Goal: Information Seeking & Learning: Learn about a topic

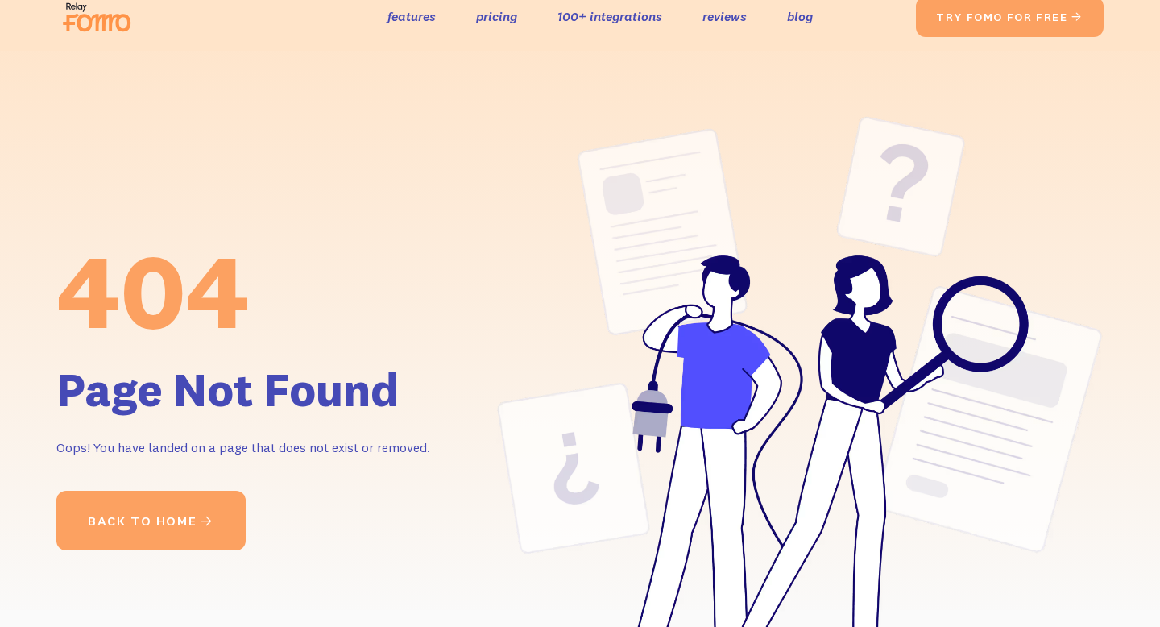
scroll to position [19, 0]
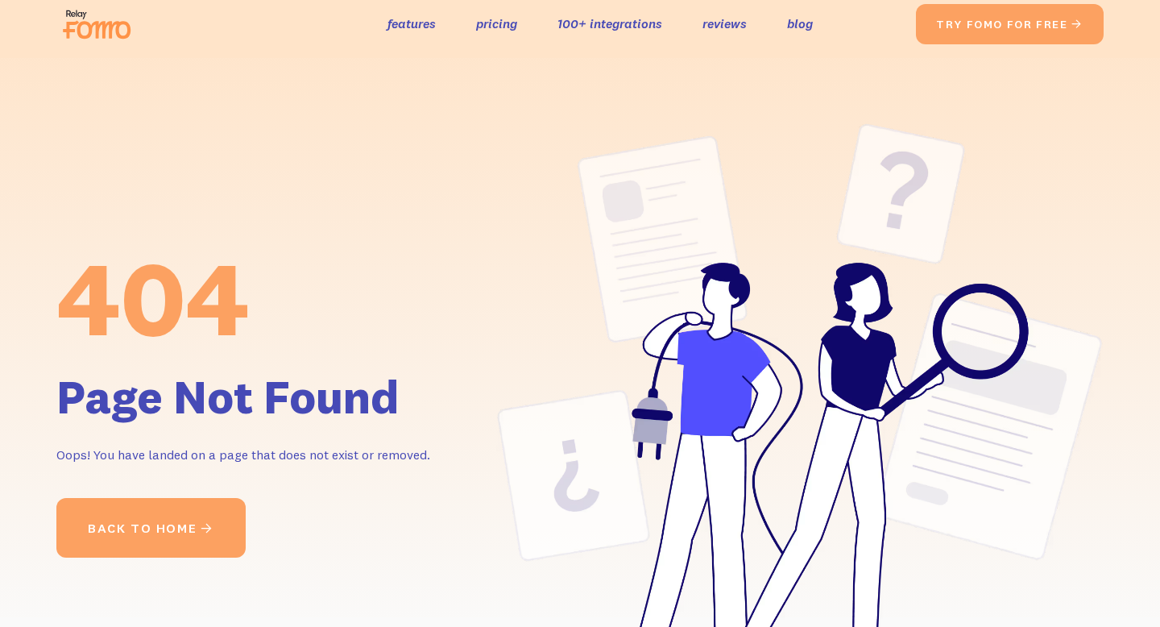
scroll to position [19, 0]
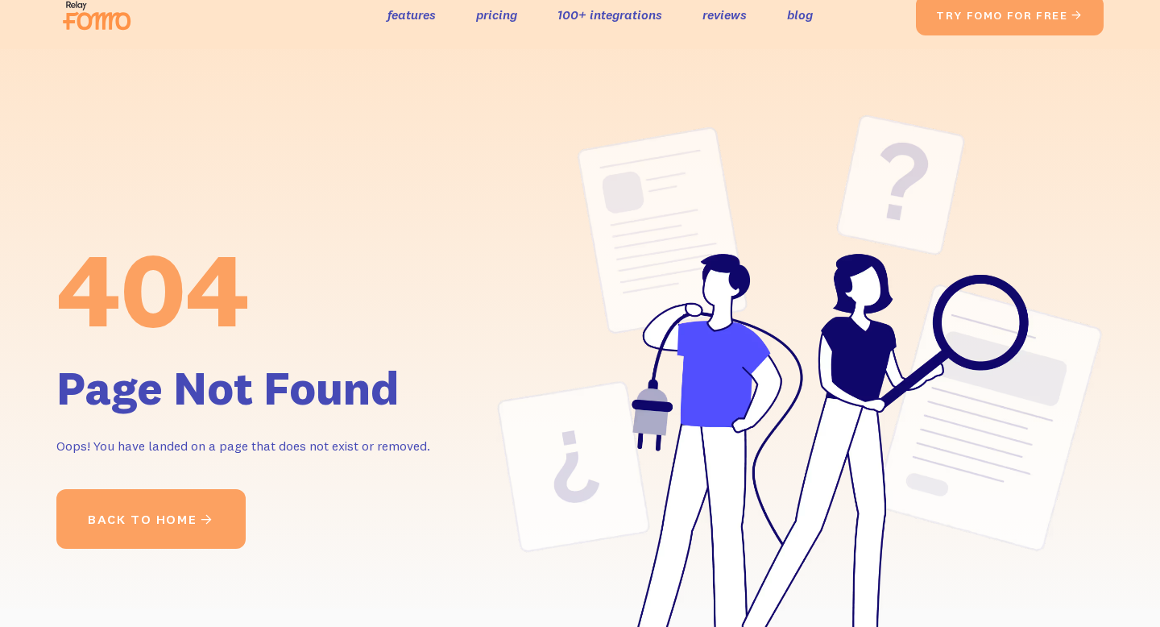
click at [42, 20] on div "the original social proof app features pricing 100+ integrations reviews blog S…" at bounding box center [579, 16] width 1079 height 52
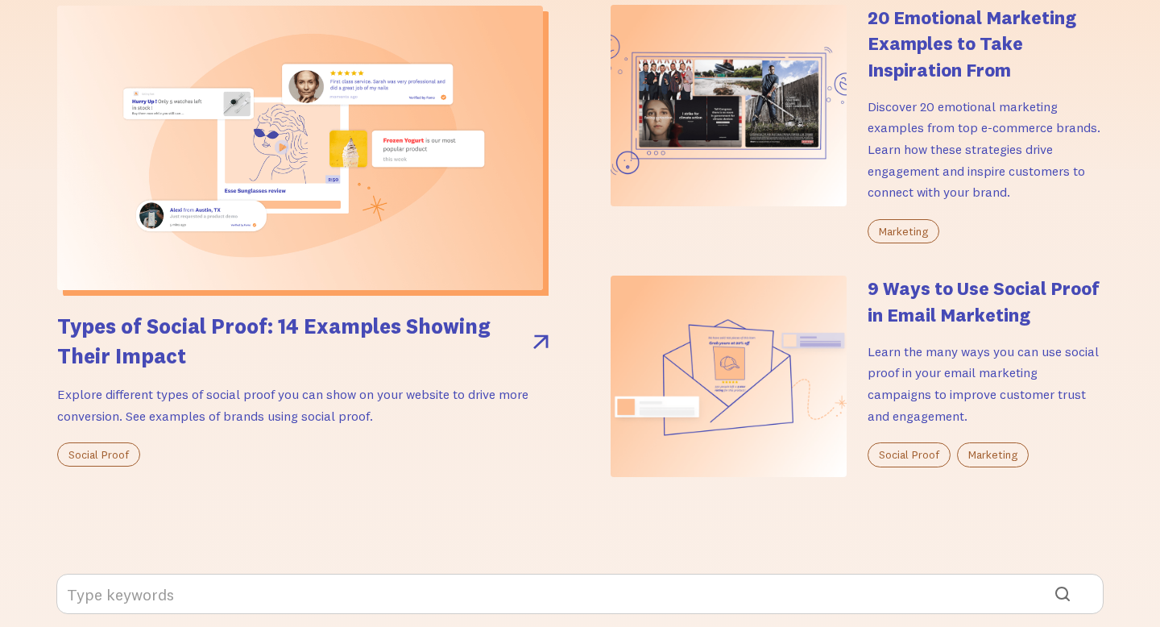
scroll to position [793, 0]
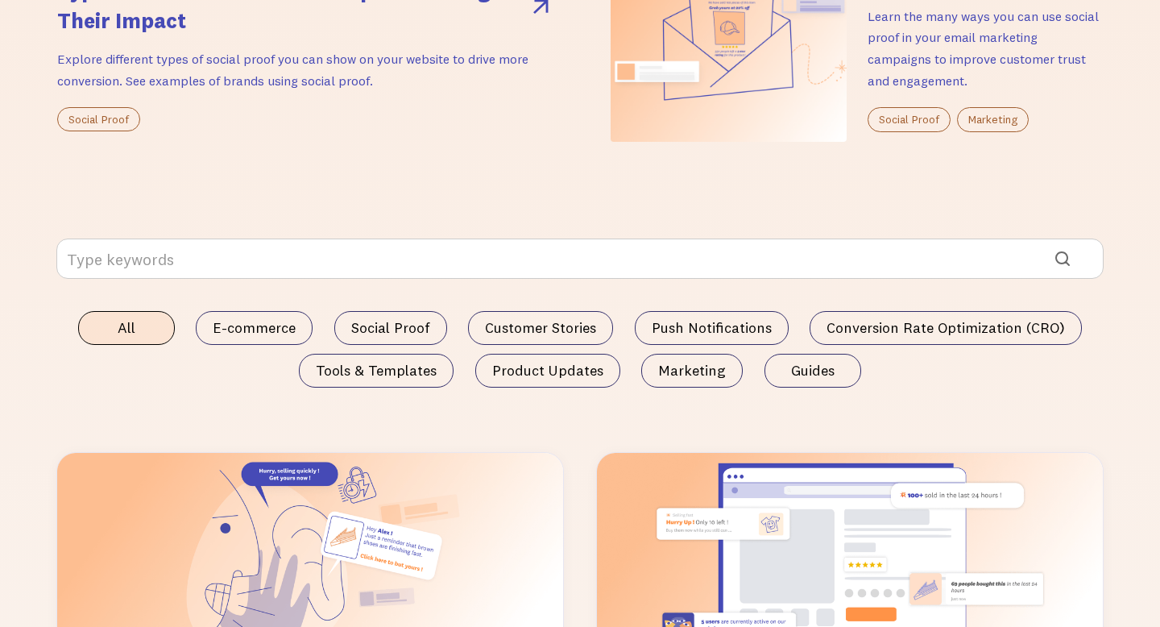
click at [568, 304] on form "All E-commerce Social Proof Customer Stories Push Notifications Conversion Rate…" at bounding box center [579, 338] width 1047 height 201
click at [565, 277] on input "Email Form" at bounding box center [579, 258] width 1047 height 40
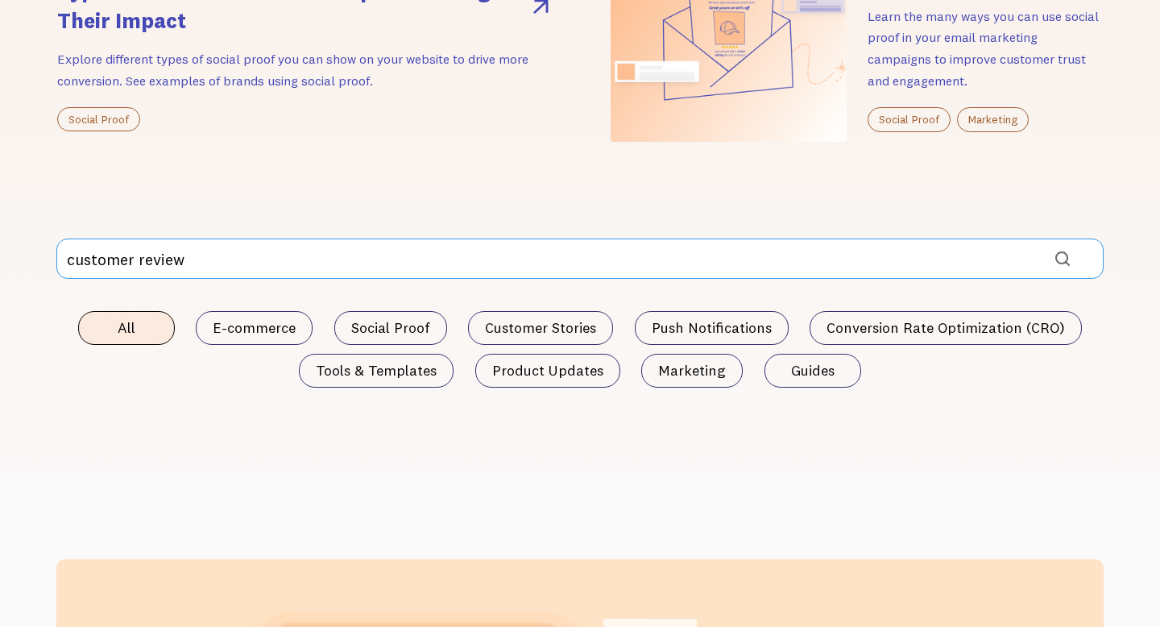
click input "Submit" at bounding box center [0, 0] width 0 height 0
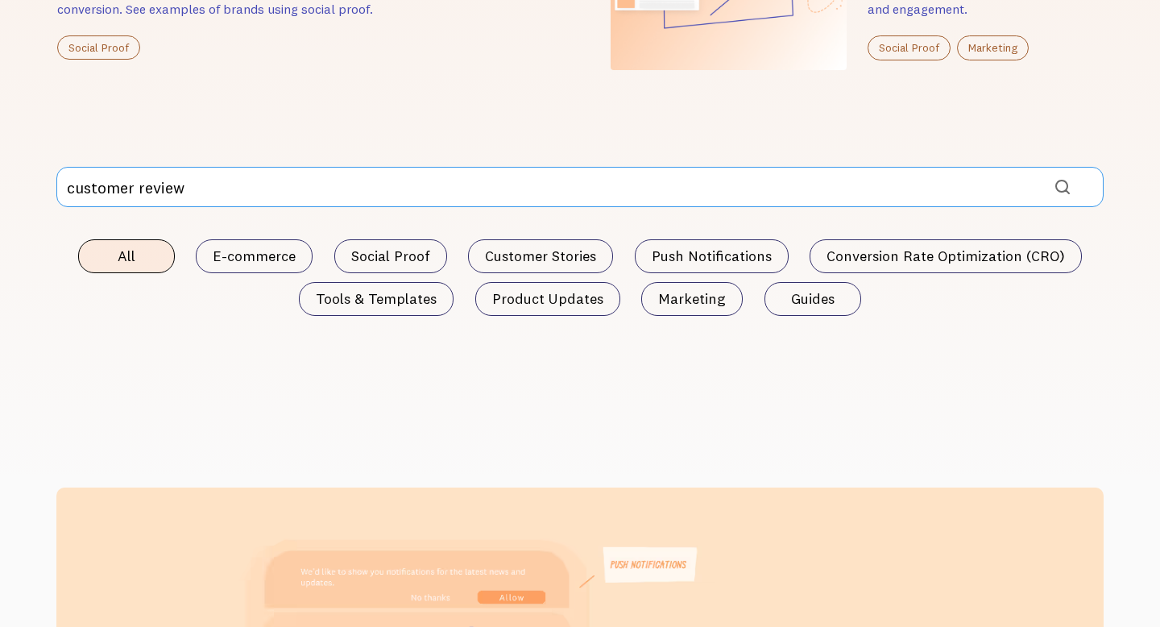
scroll to position [649, 0]
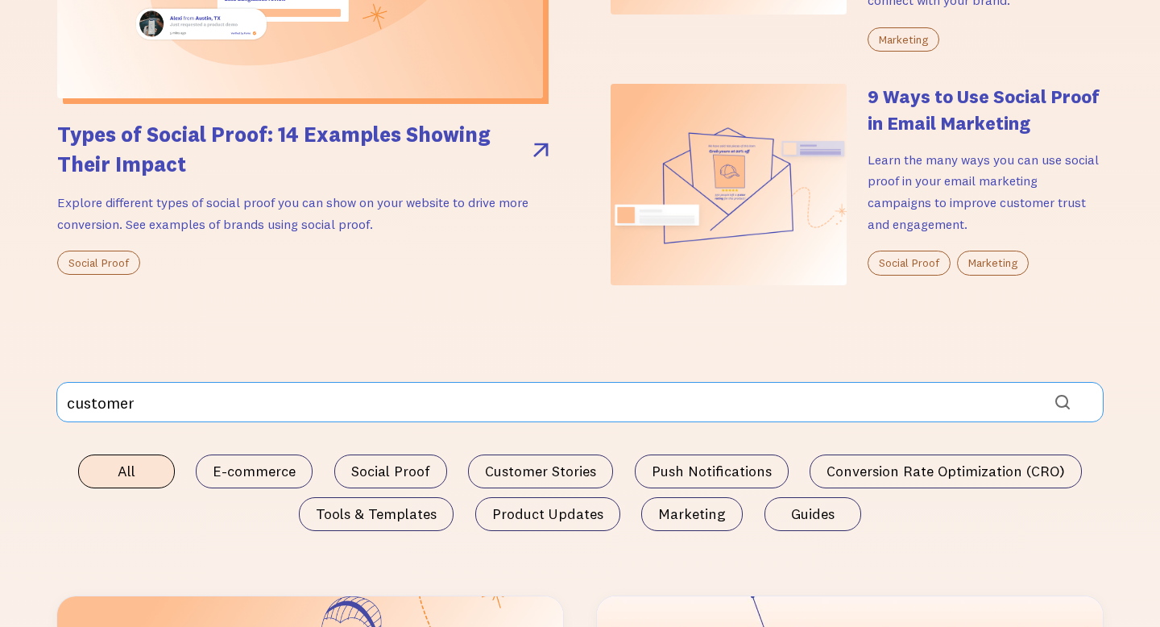
click input "Submit" at bounding box center [0, 0] width 0 height 0
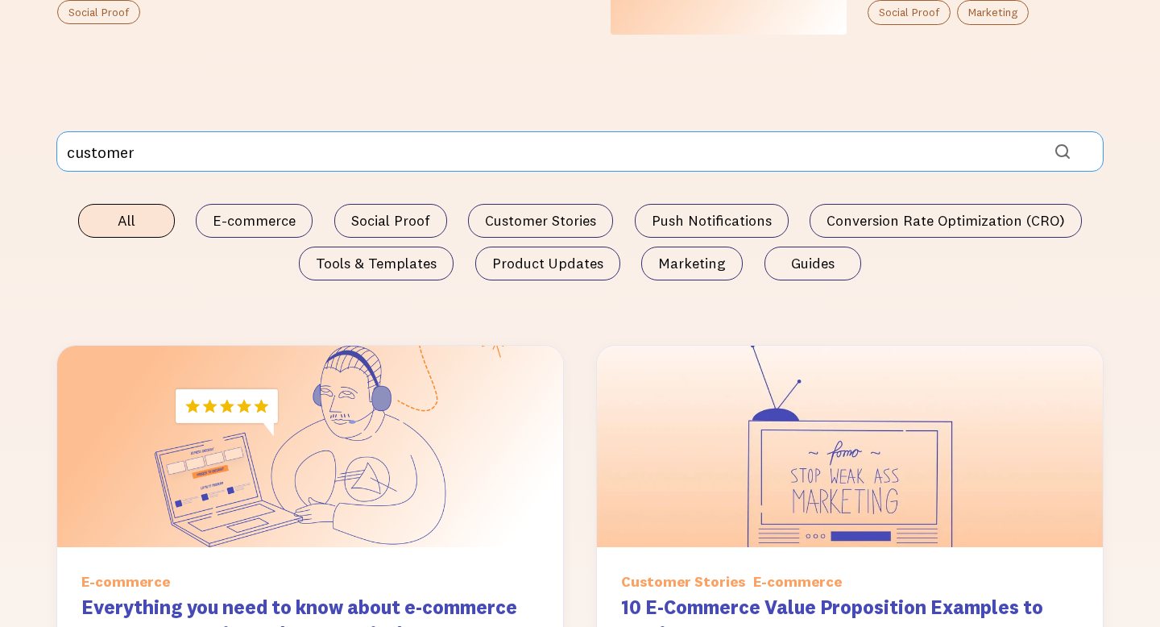
scroll to position [995, 0]
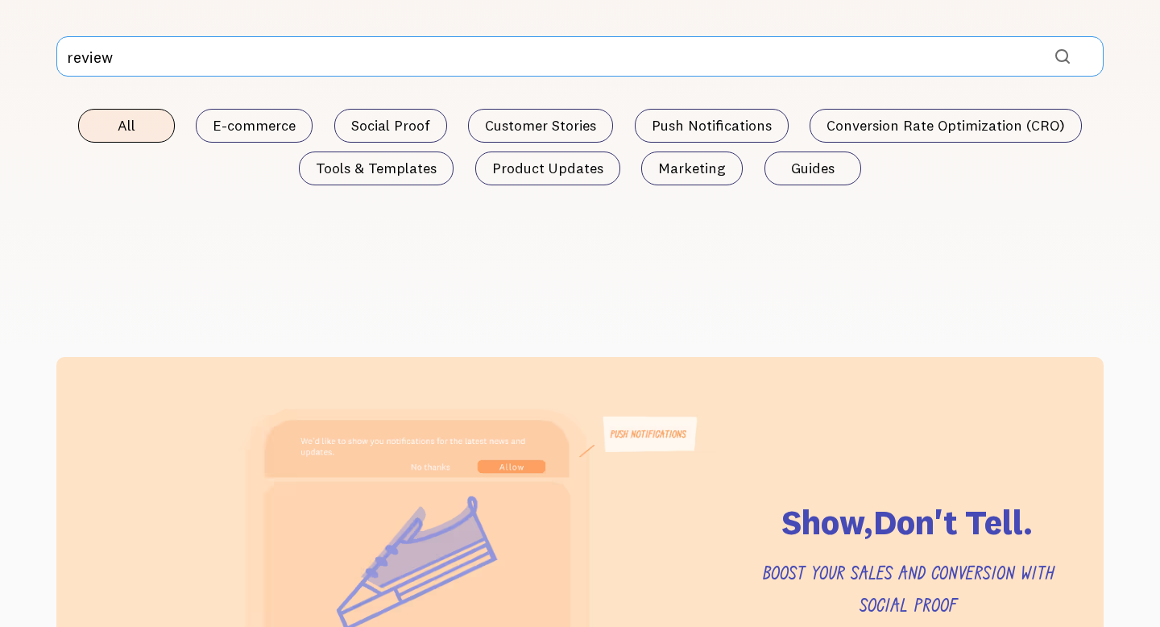
click input "Submit" at bounding box center [0, 0] width 0 height 0
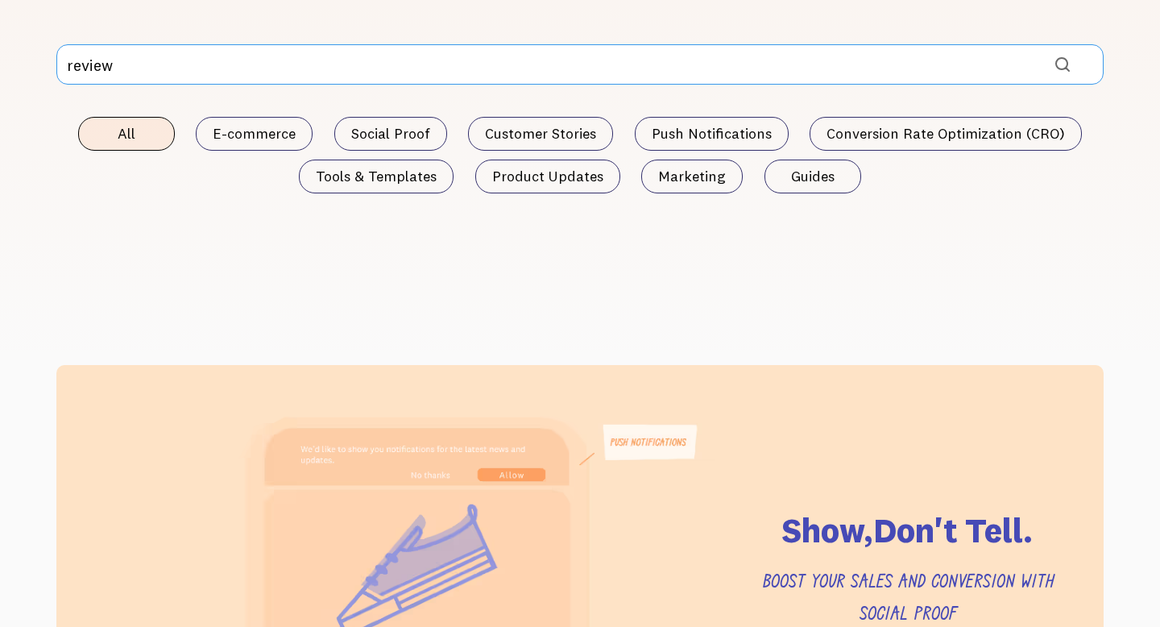
scroll to position [911, 0]
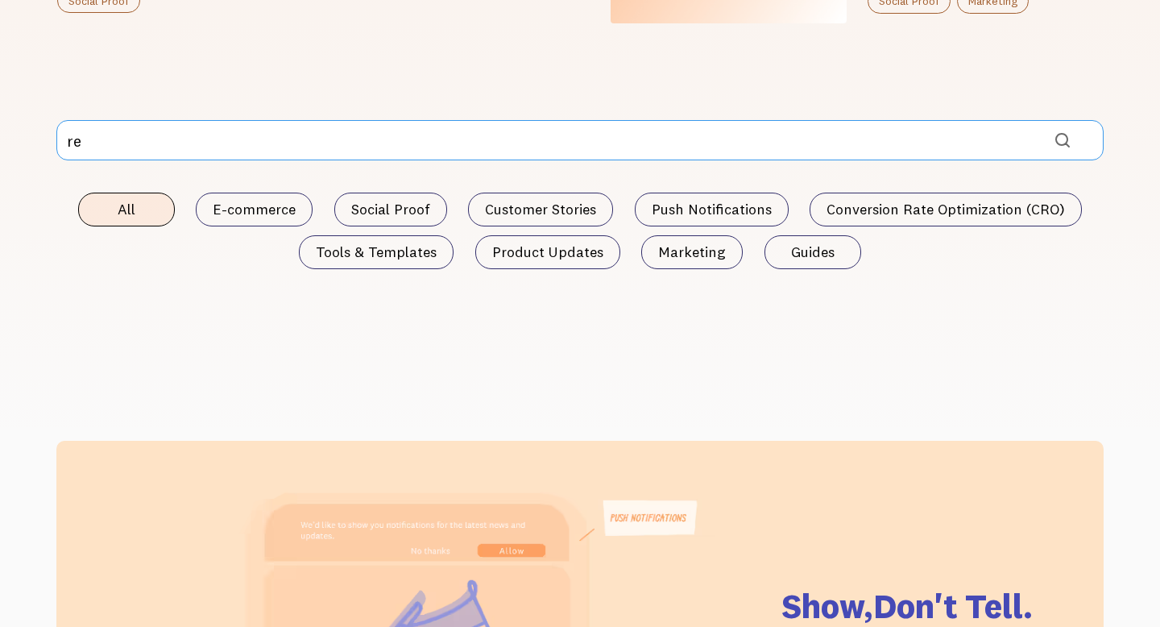
type input "r"
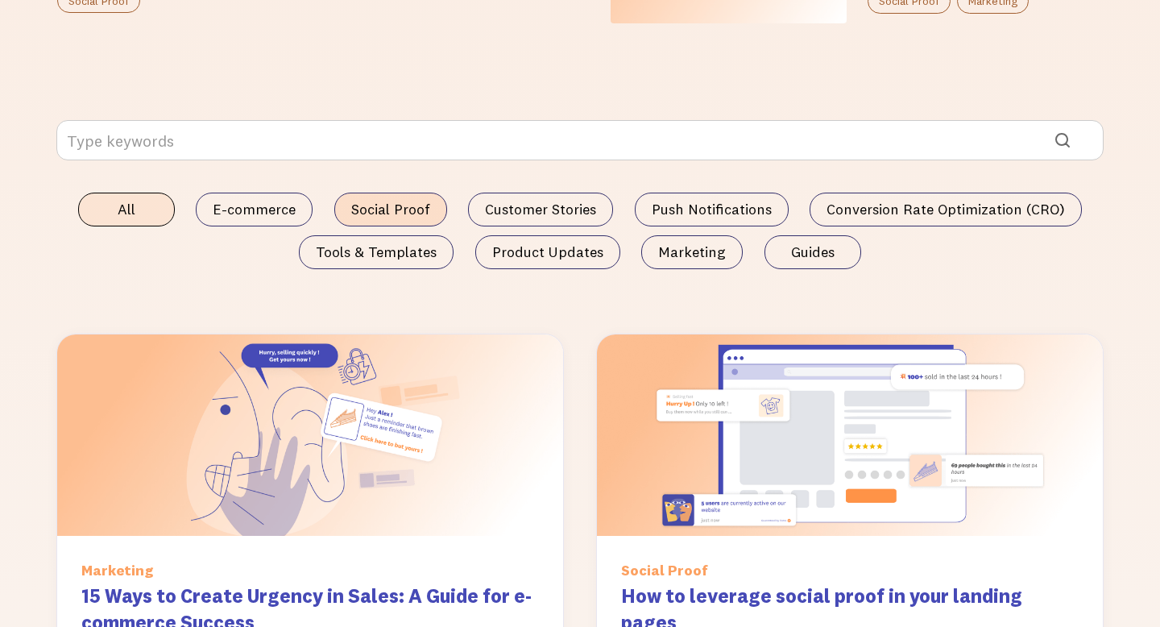
click at [417, 201] on span "Social Proof" at bounding box center [390, 209] width 79 height 16
click at [0, 0] on input "Social Proof" at bounding box center [0, 0] width 0 height 0
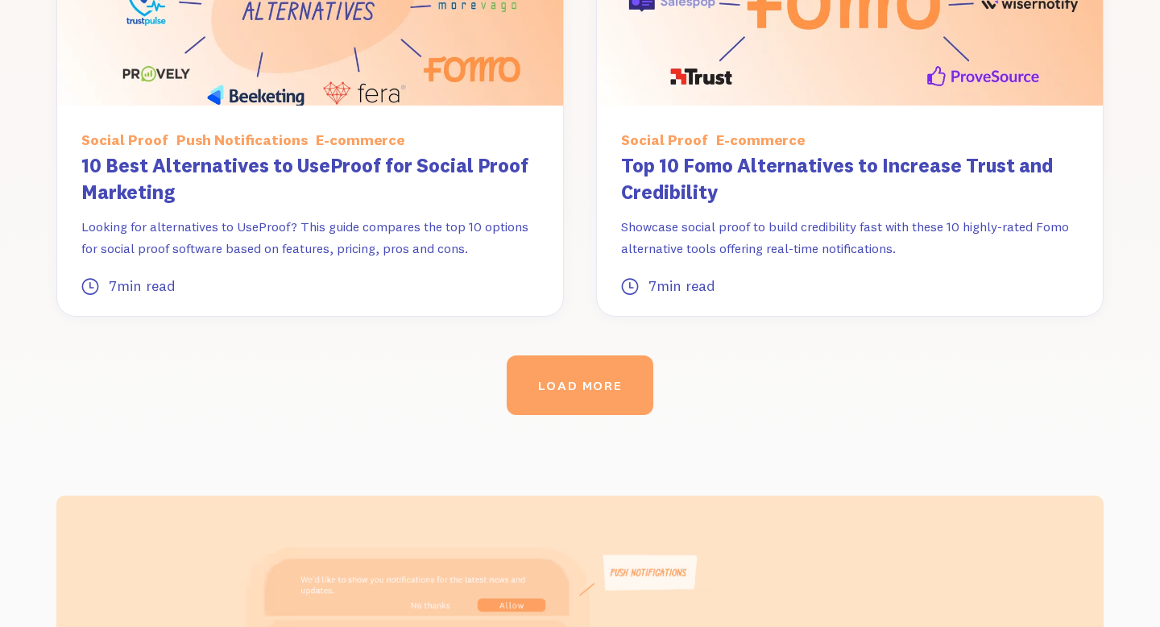
scroll to position [2254, 0]
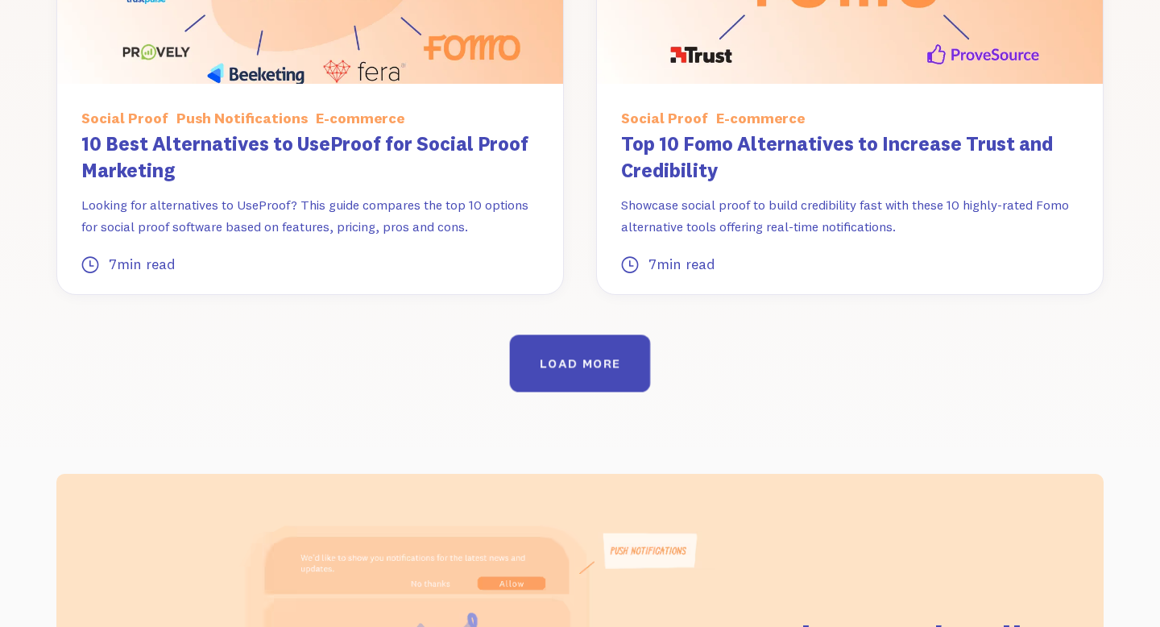
click at [550, 362] on div "LOAD MORE" at bounding box center [580, 362] width 81 height 15
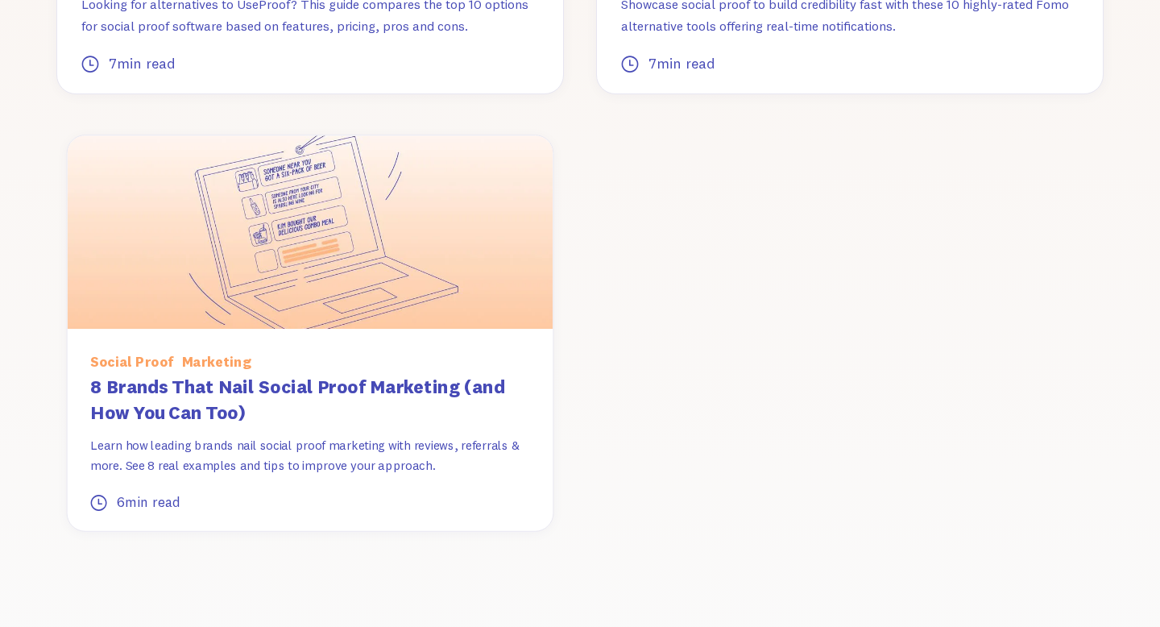
scroll to position [2596, 0]
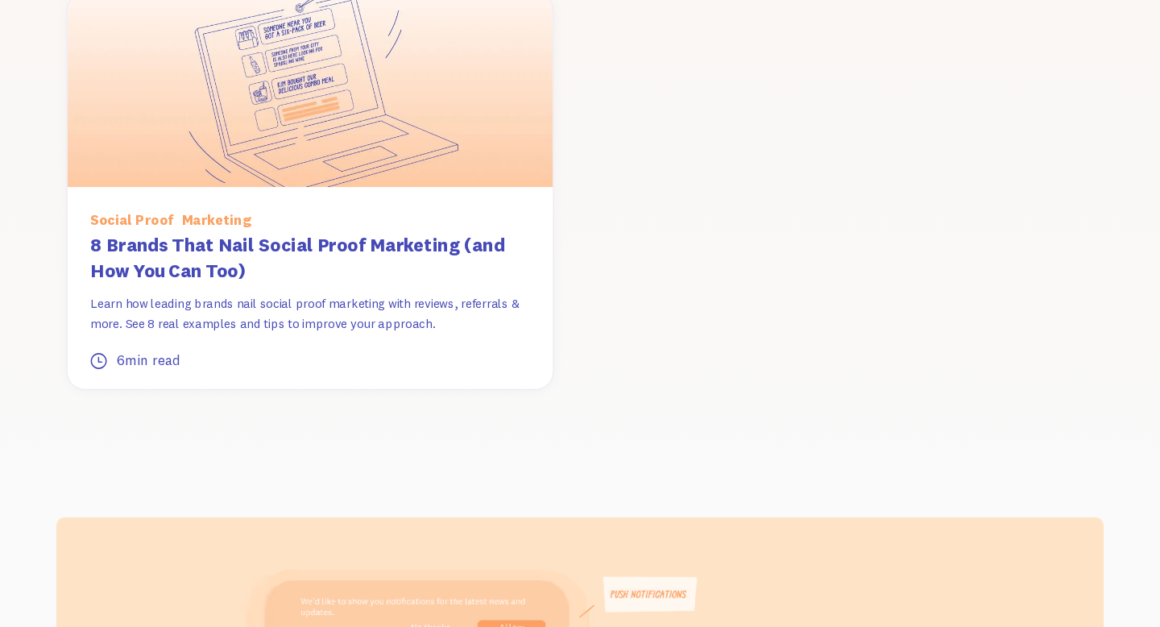
click at [387, 242] on h3 "8 Brands That Nail Social Proof Marketing (and How You Can Too)" at bounding box center [309, 258] width 439 height 52
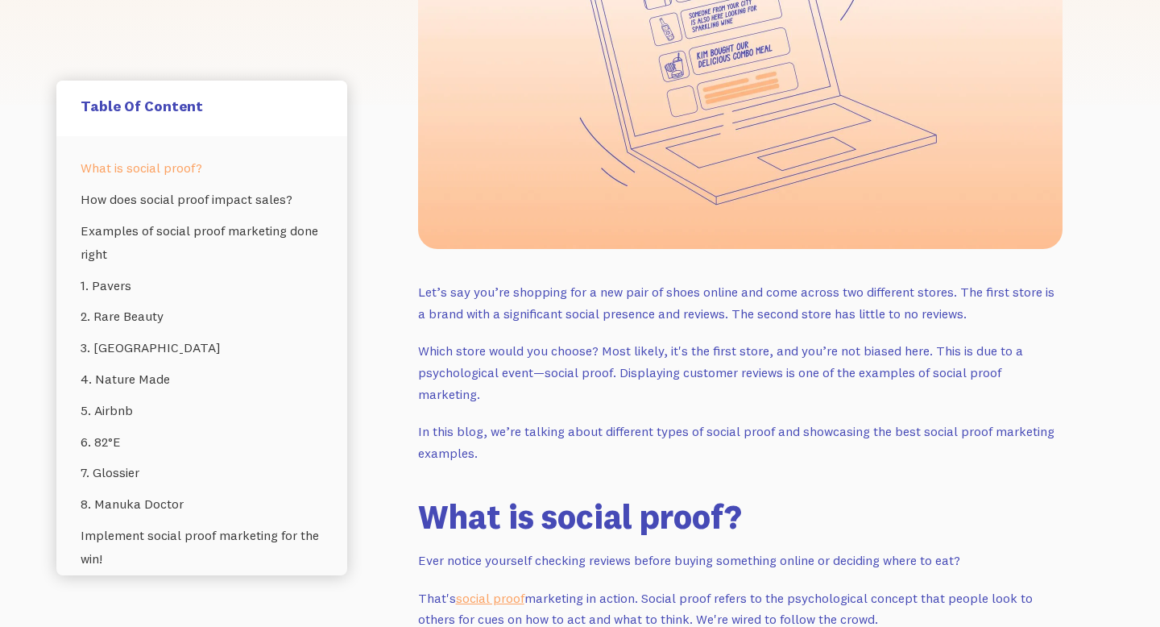
scroll to position [903, 0]
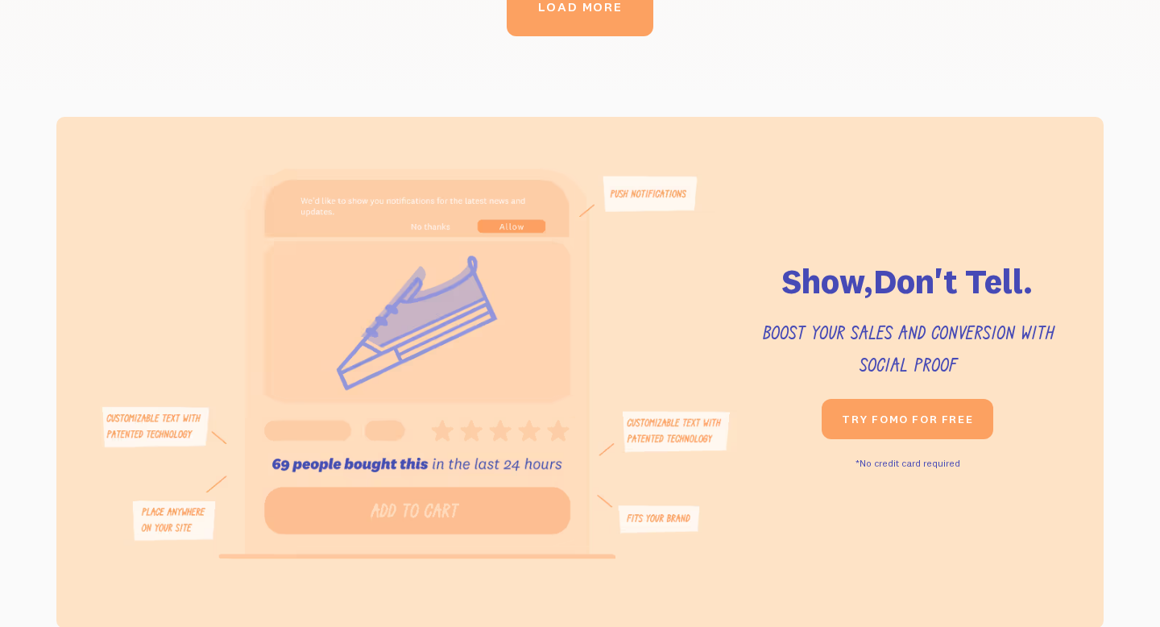
scroll to position [2596, 0]
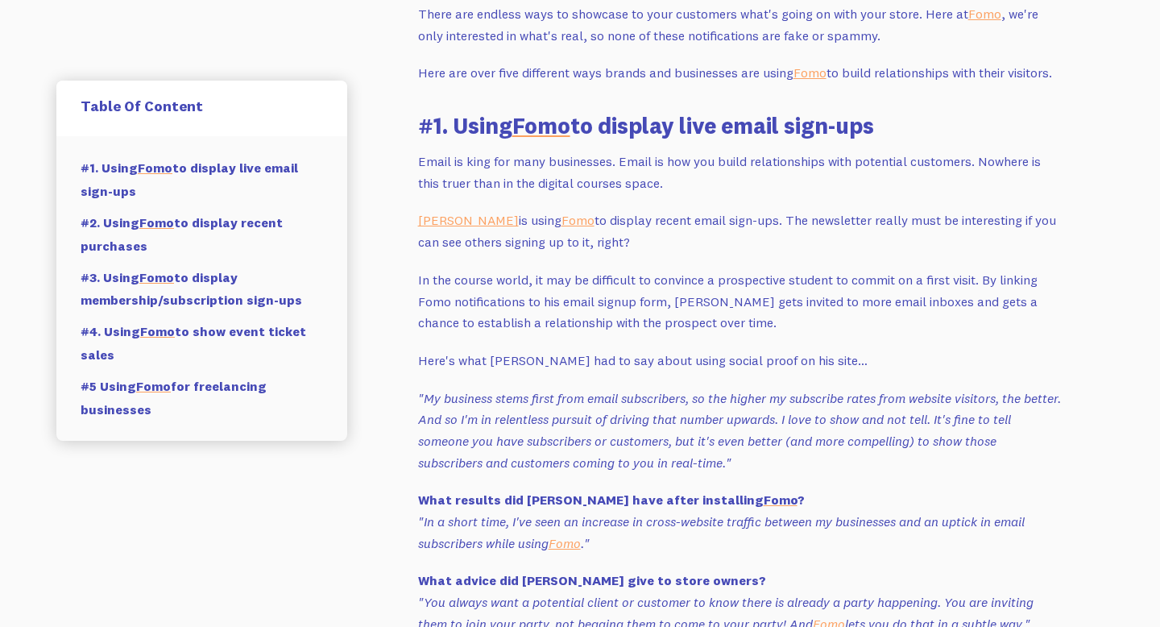
scroll to position [404, 0]
